Goal: Task Accomplishment & Management: Use online tool/utility

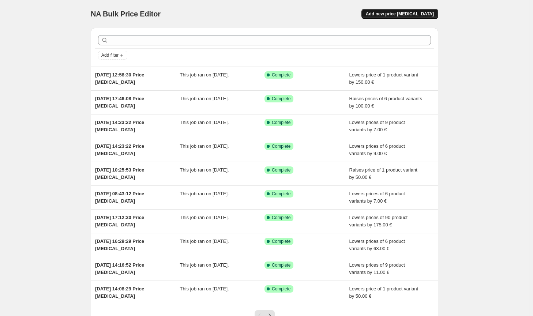
click at [418, 11] on span "Add new price [MEDICAL_DATA]" at bounding box center [400, 14] width 68 height 6
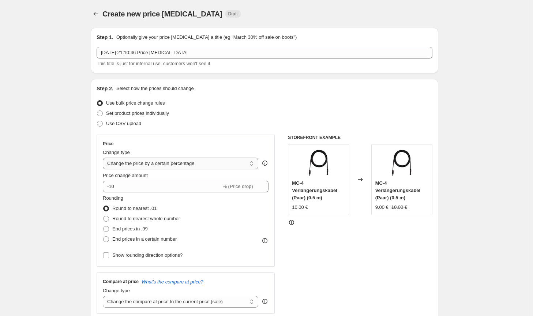
drag, startPoint x: 219, startPoint y: 160, endPoint x: 214, endPoint y: 163, distance: 6.6
click at [219, 160] on select "Change the price to a certain amount Change the price by a certain amount Chang…" at bounding box center [180, 164] width 155 height 12
select select "by"
click at [104, 158] on select "Change the price to a certain amount Change the price by a certain amount Chang…" at bounding box center [180, 164] width 155 height 12
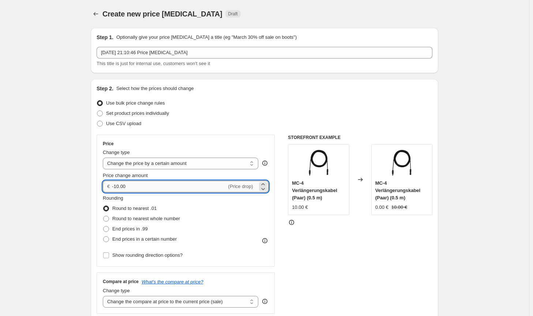
drag, startPoint x: 159, startPoint y: 185, endPoint x: 117, endPoint y: 183, distance: 42.1
click at [117, 183] on input "-10.00" at bounding box center [169, 187] width 114 height 12
type input "-81.00"
click at [135, 216] on span "Round to nearest whole number" at bounding box center [146, 218] width 68 height 5
click at [103, 216] on input "Round to nearest whole number" at bounding box center [103, 216] width 0 height 0
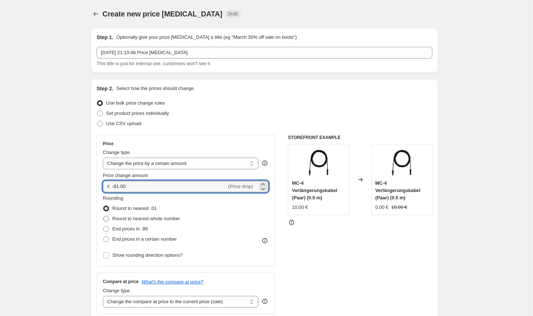
radio input "true"
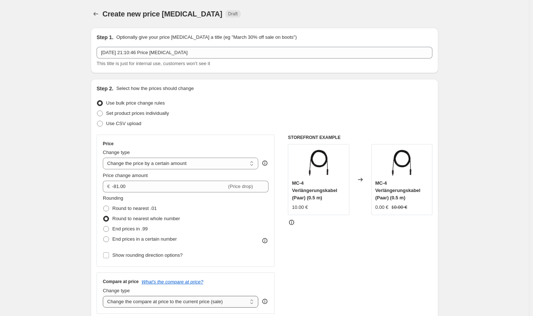
click at [198, 305] on select "Change the compare at price to the current price (sale) Change the compare at p…" at bounding box center [180, 302] width 155 height 12
select select "no_change"
click at [104, 296] on select "Change the compare at price to the current price (sale) Change the compare at p…" at bounding box center [180, 302] width 155 height 12
click at [310, 269] on div "STOREFRONT EXAMPLE MC-4 Verlängerungskabel (Paar) (0.5 m) 10.00 € Changed to MC…" at bounding box center [360, 224] width 144 height 179
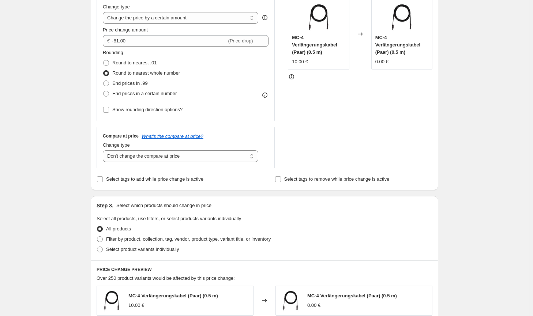
scroll to position [146, 0]
click at [249, 245] on div "Select product variants individually" at bounding box center [264, 248] width 336 height 10
click at [261, 242] on label "Filter by product, collection, tag, vendor, product type, variant title, or inv…" at bounding box center [183, 238] width 174 height 10
click at [97, 236] on input "Filter by product, collection, tag, vendor, product type, variant title, or inv…" at bounding box center [97, 235] width 0 height 0
radio input "true"
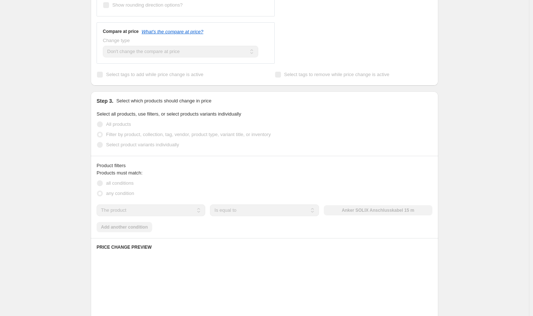
scroll to position [256, 0]
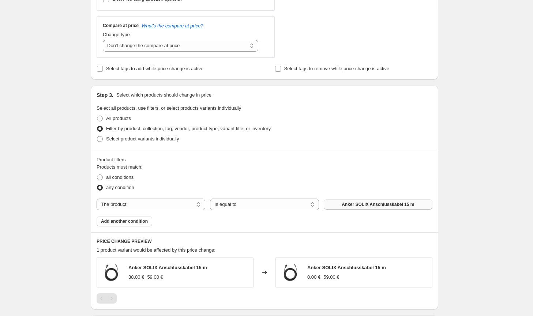
click at [370, 207] on span "Anker SOLIX Anschlusskabel 15 m" at bounding box center [377, 204] width 72 height 6
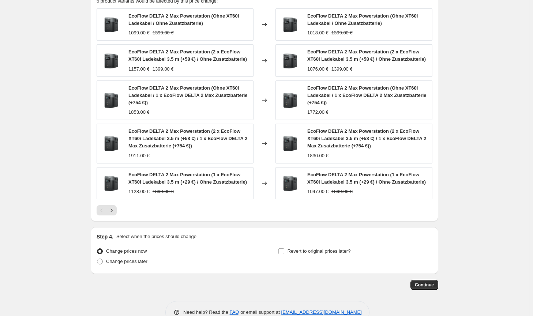
scroll to position [523, 0]
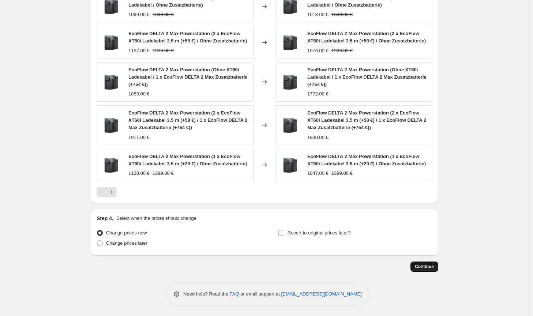
click at [425, 269] on span "Continue" at bounding box center [423, 267] width 19 height 6
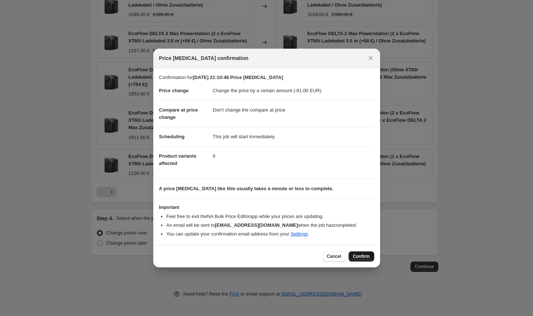
click at [367, 258] on span "Confirm" at bounding box center [361, 256] width 17 height 6
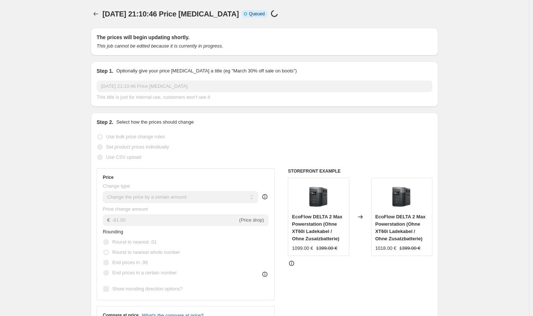
scroll to position [523, 0]
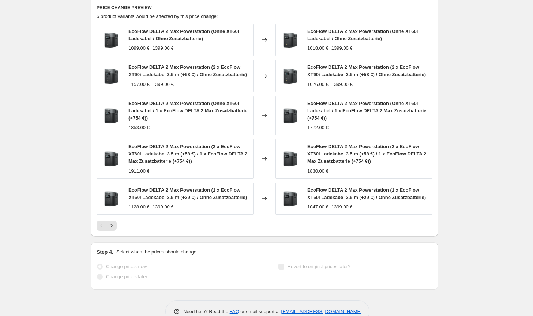
select select "by"
select select "no_change"
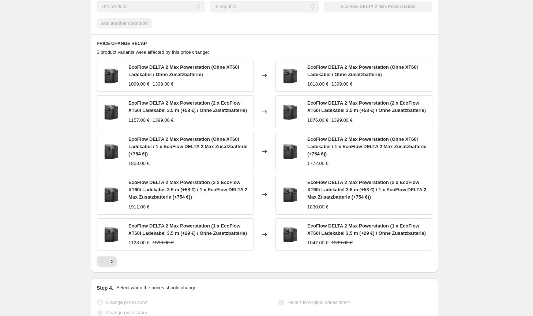
scroll to position [0, 0]
